Goal: Task Accomplishment & Management: Manage account settings

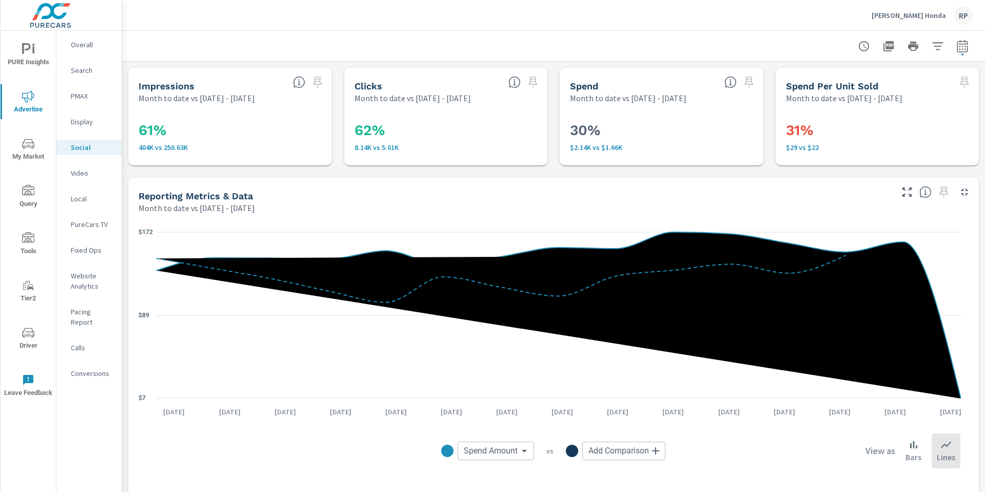
scroll to position [17, 0]
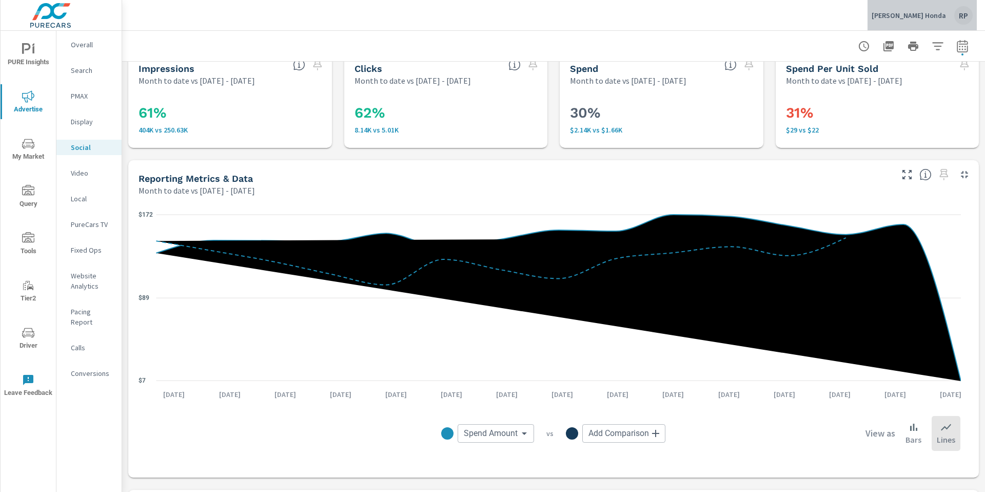
click at [947, 12] on div "Phil Hughes Honda RP" at bounding box center [922, 15] width 101 height 18
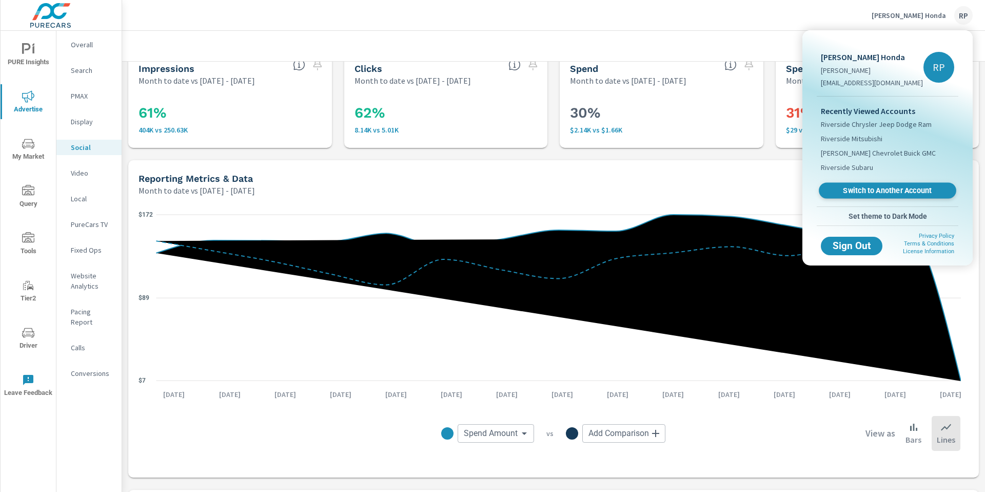
click at [882, 194] on span "Switch to Another Account" at bounding box center [888, 191] width 126 height 10
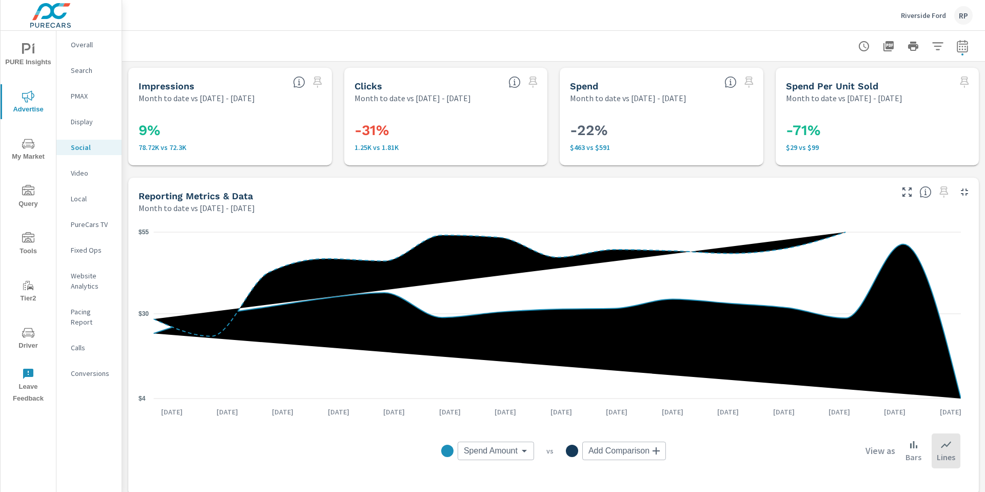
click at [953, 13] on div "Riverside [PERSON_NAME]" at bounding box center [937, 15] width 72 height 18
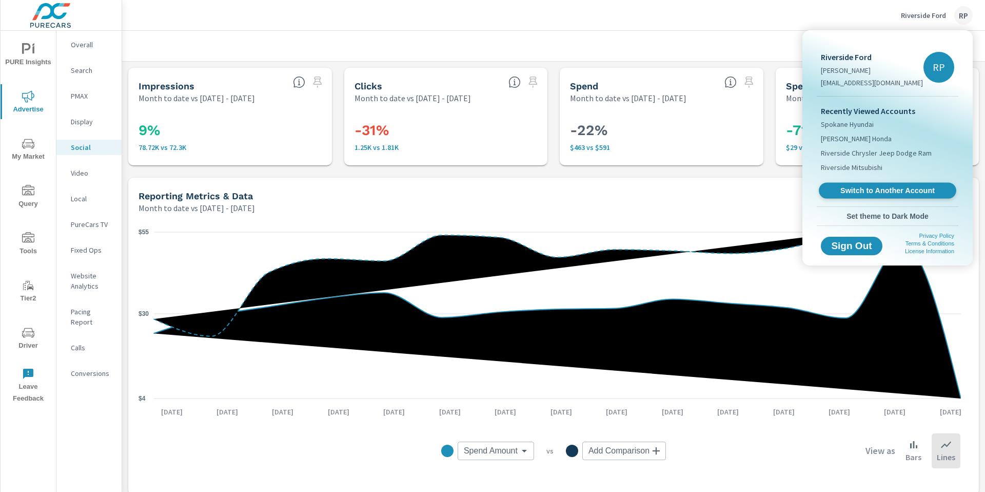
click at [871, 193] on span "Switch to Another Account" at bounding box center [888, 191] width 126 height 10
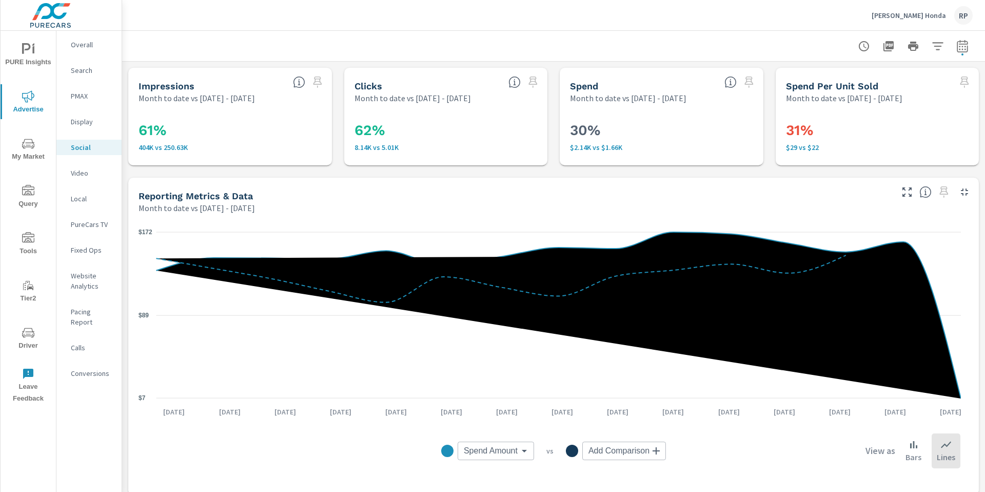
click at [29, 345] on span "Driver" at bounding box center [28, 338] width 49 height 25
